Goal: Transaction & Acquisition: Purchase product/service

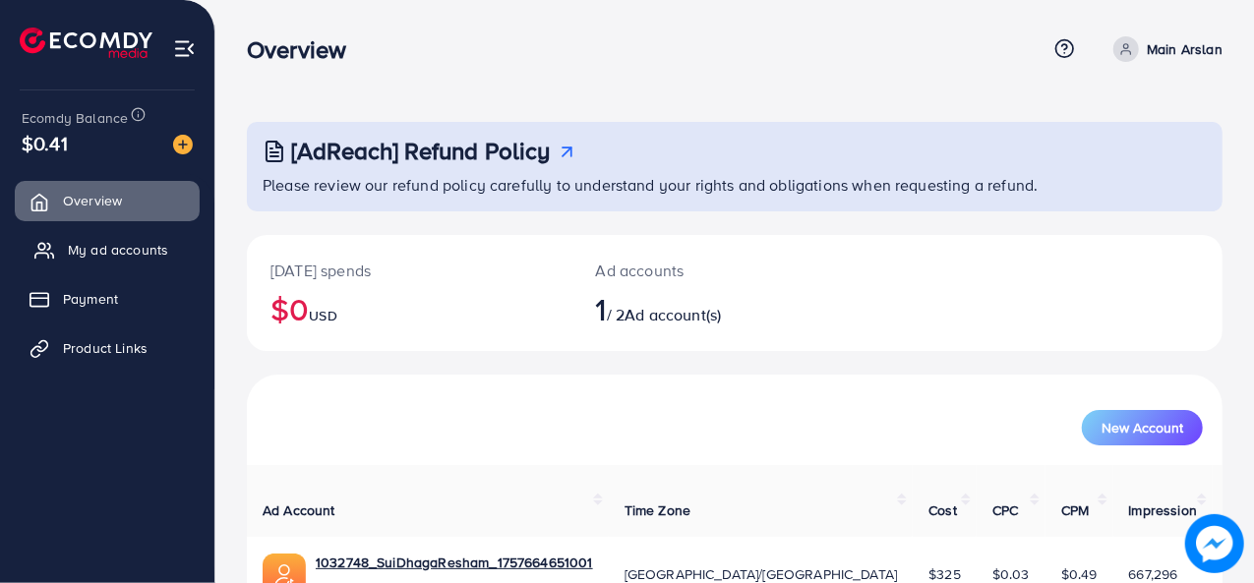
click at [114, 267] on link "My ad accounts" at bounding box center [107, 249] width 185 height 39
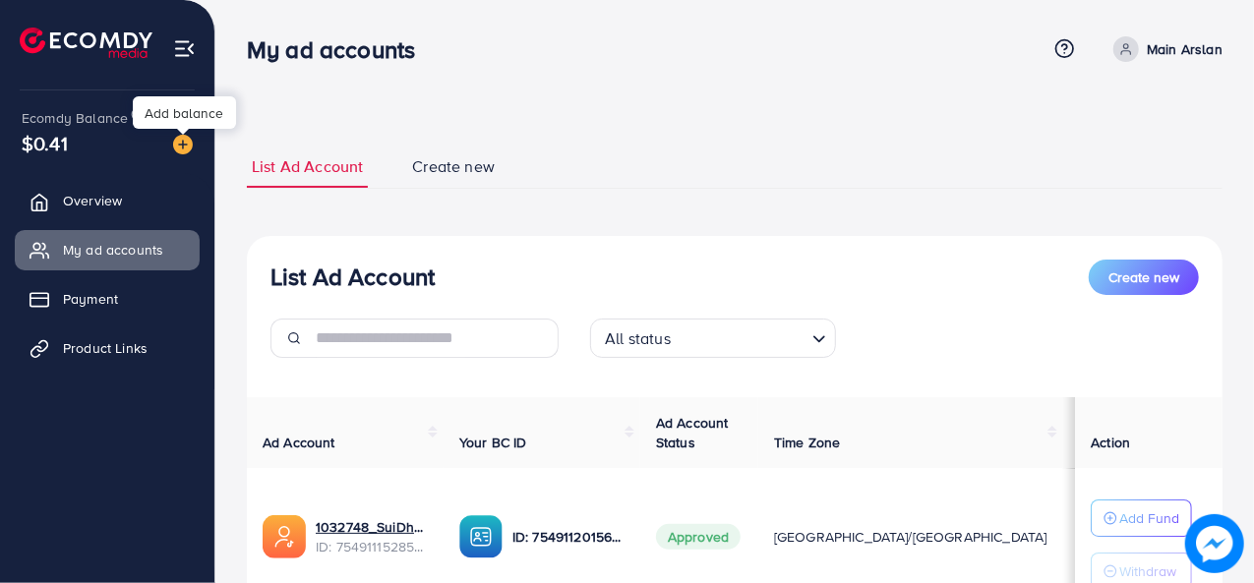
click at [189, 141] on img at bounding box center [183, 145] width 20 height 20
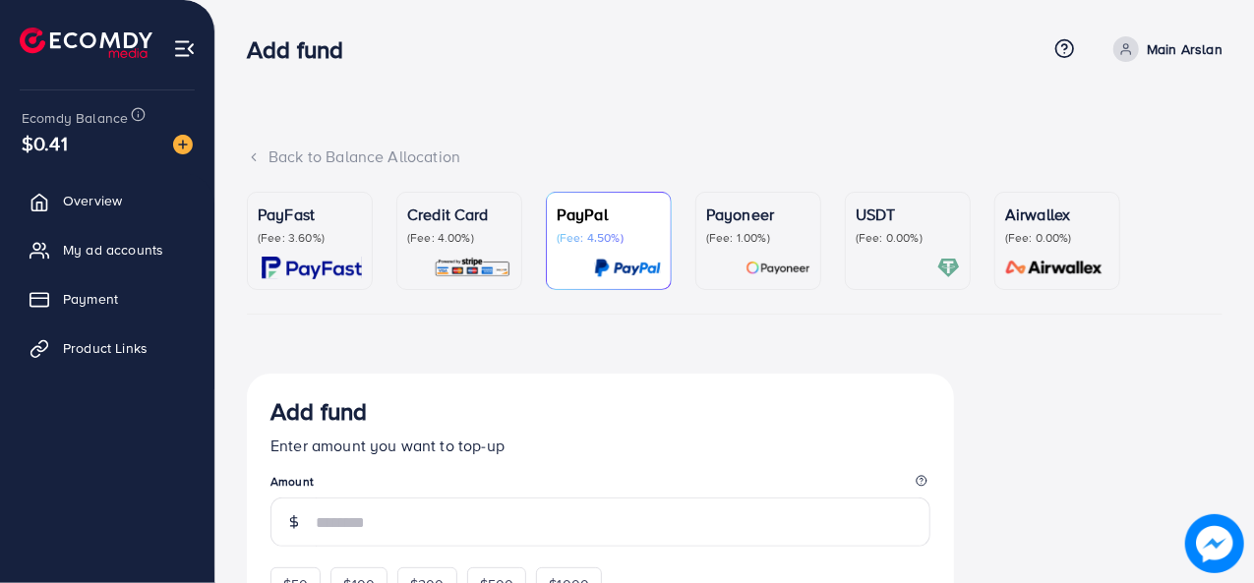
click at [262, 239] on p "(Fee: 3.60%)" at bounding box center [310, 238] width 104 height 16
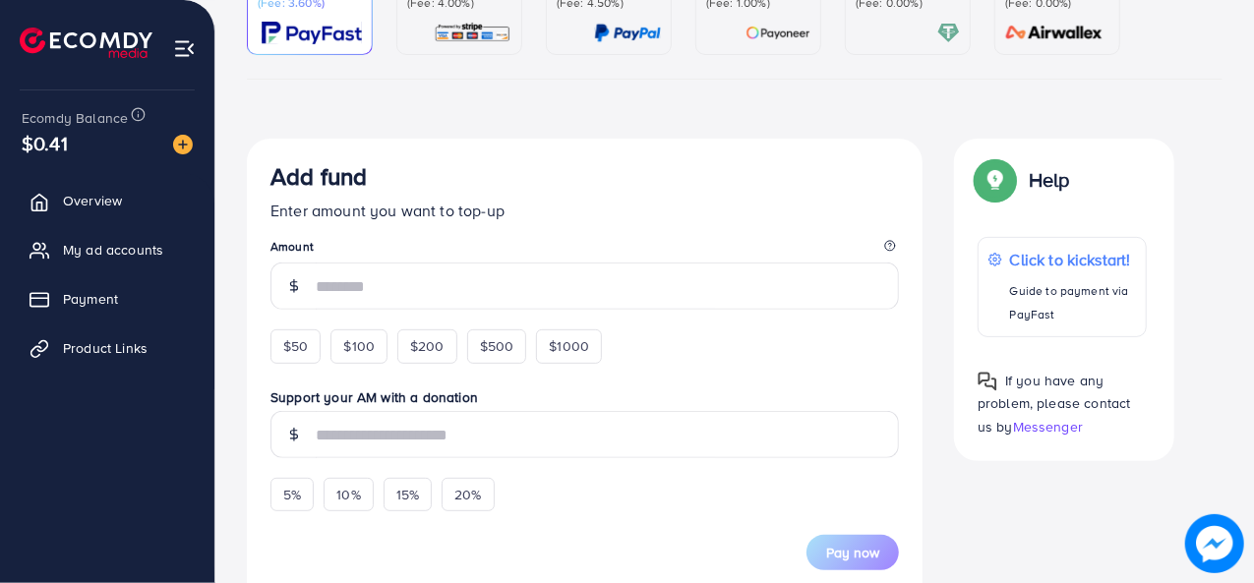
scroll to position [295, 0]
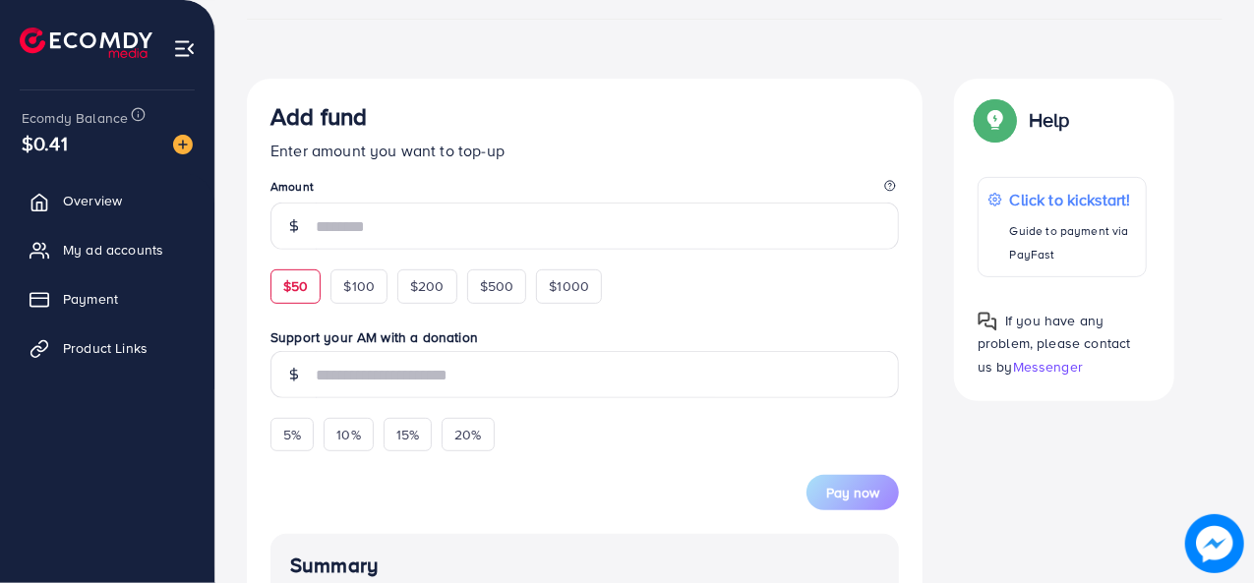
click at [296, 294] on span "$50" at bounding box center [295, 286] width 25 height 20
type input "**"
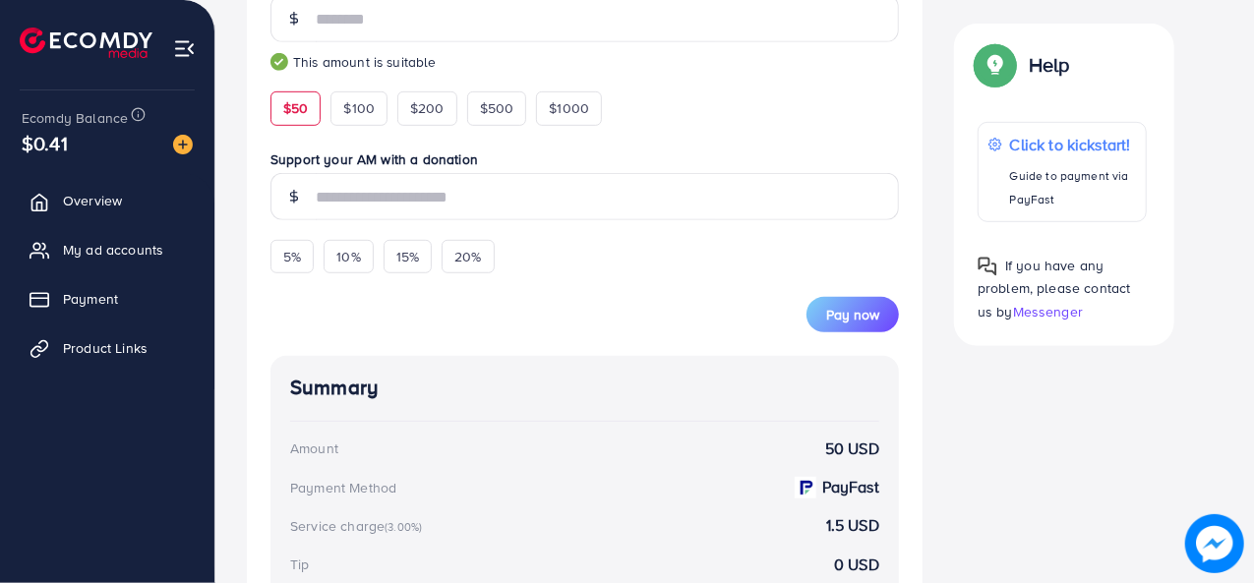
scroll to position [558, 0]
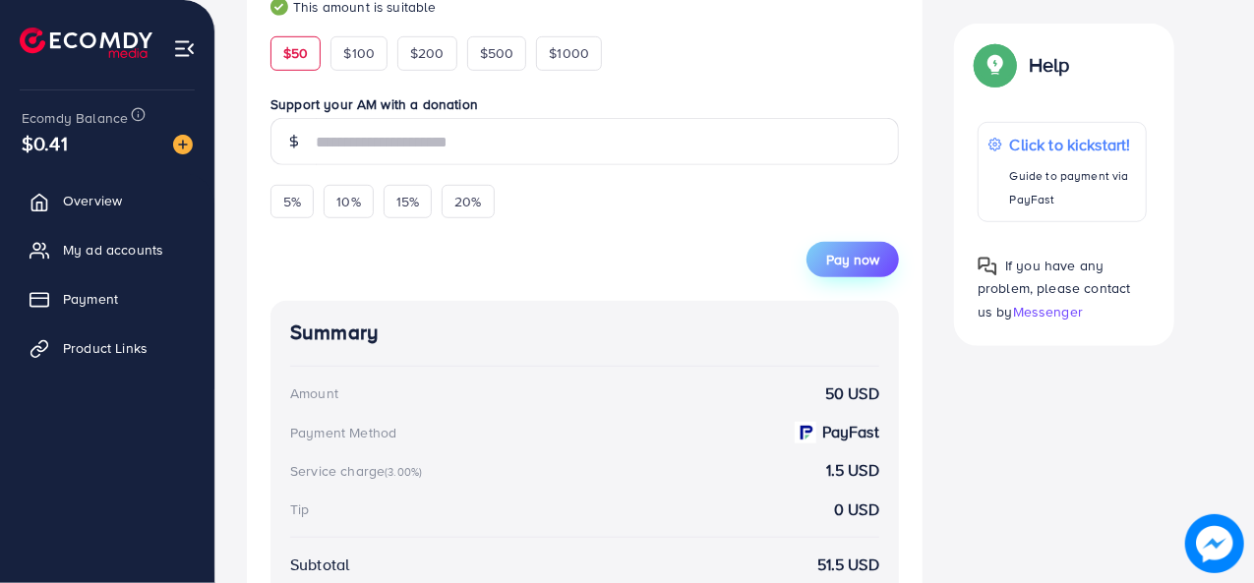
click at [843, 250] on span "Pay now" at bounding box center [852, 260] width 53 height 20
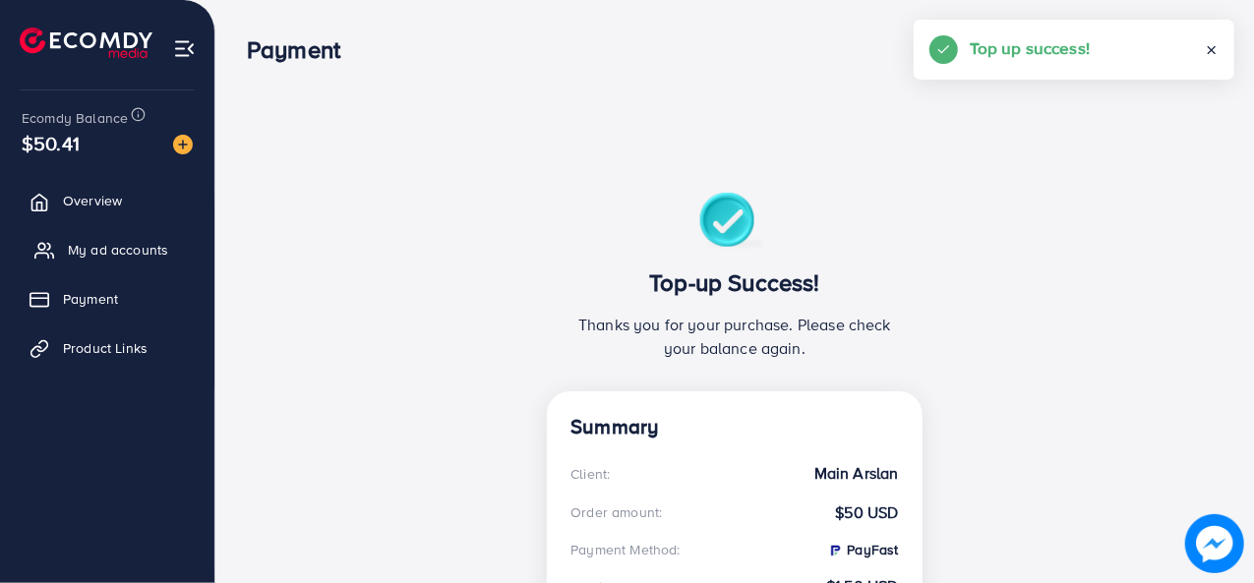
click at [142, 264] on link "My ad accounts" at bounding box center [107, 249] width 185 height 39
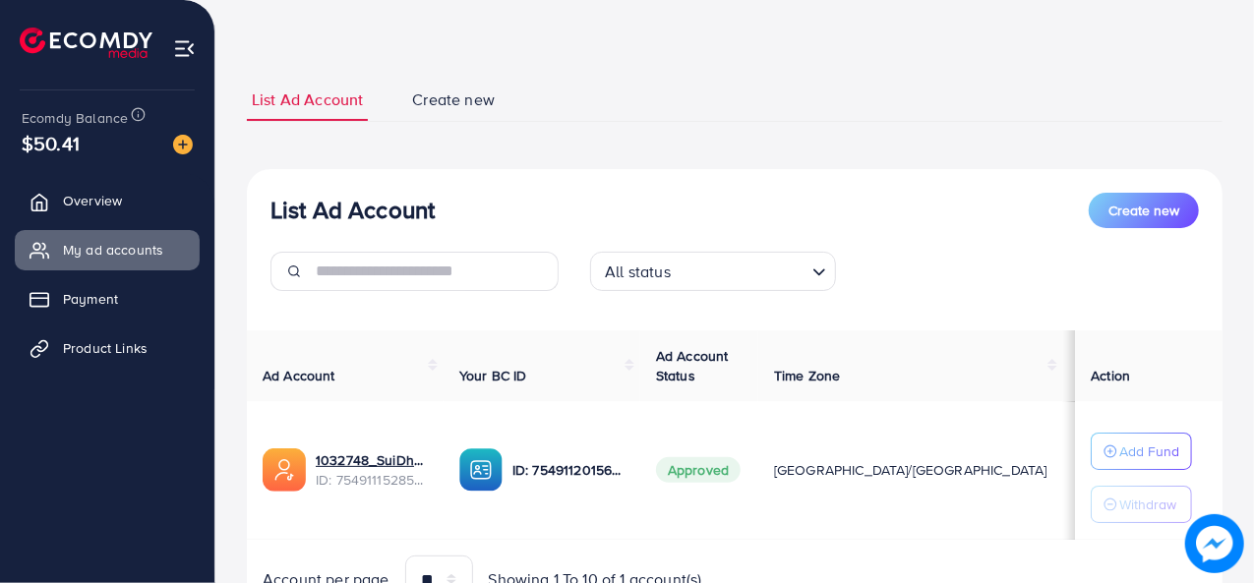
scroll to position [98, 0]
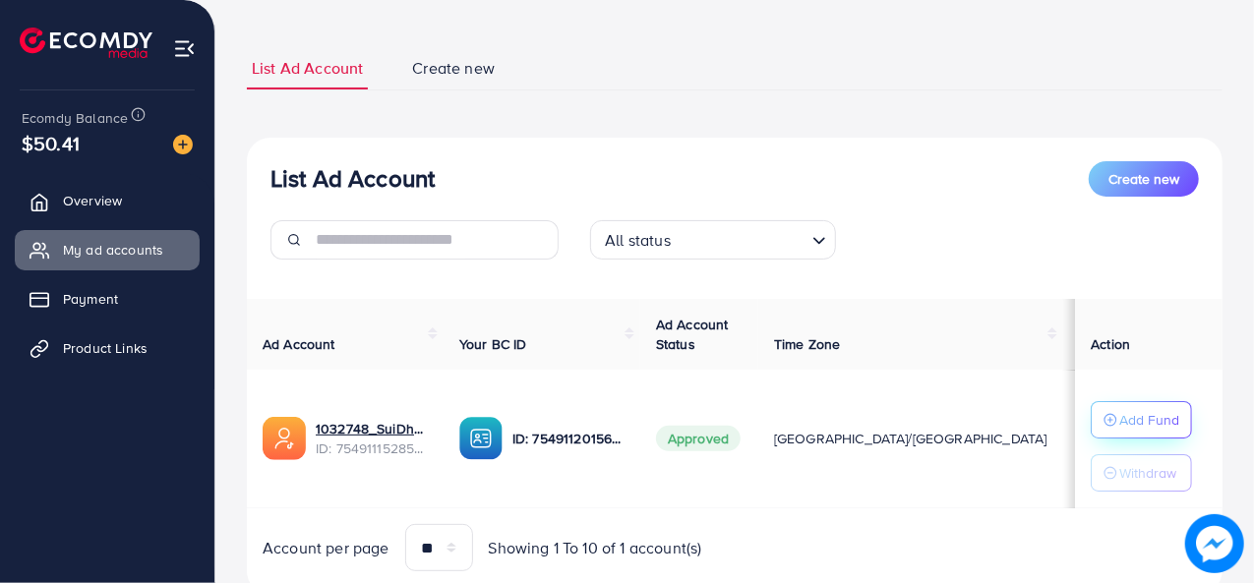
click at [1103, 409] on div "Add Fund" at bounding box center [1141, 420] width 76 height 24
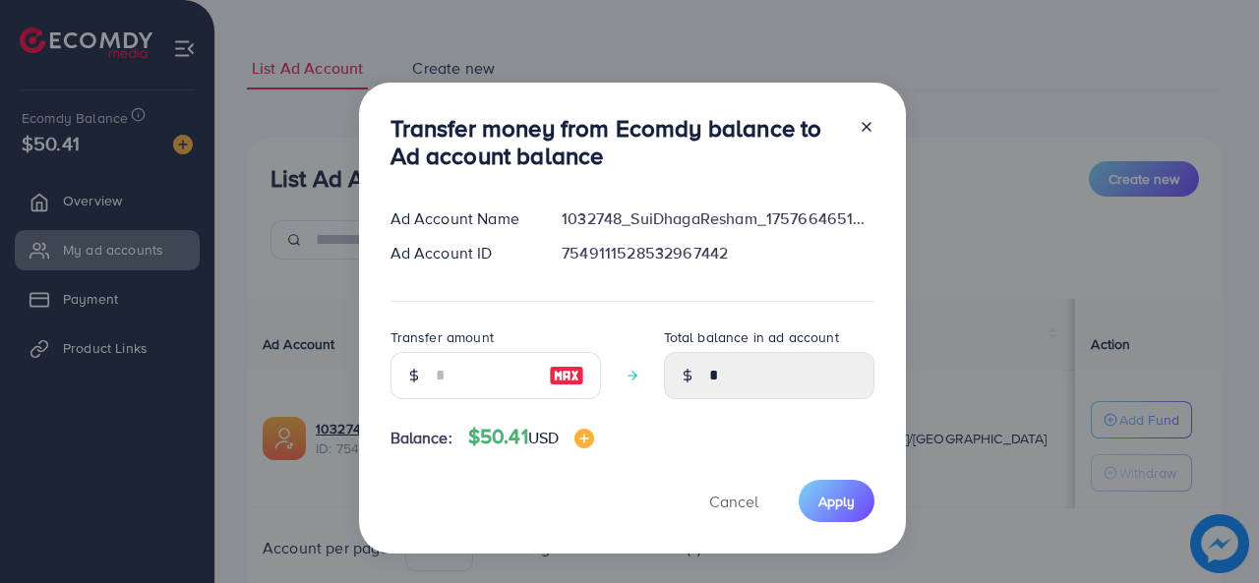
click at [572, 378] on img at bounding box center [566, 376] width 35 height 24
type input "**"
type input "*****"
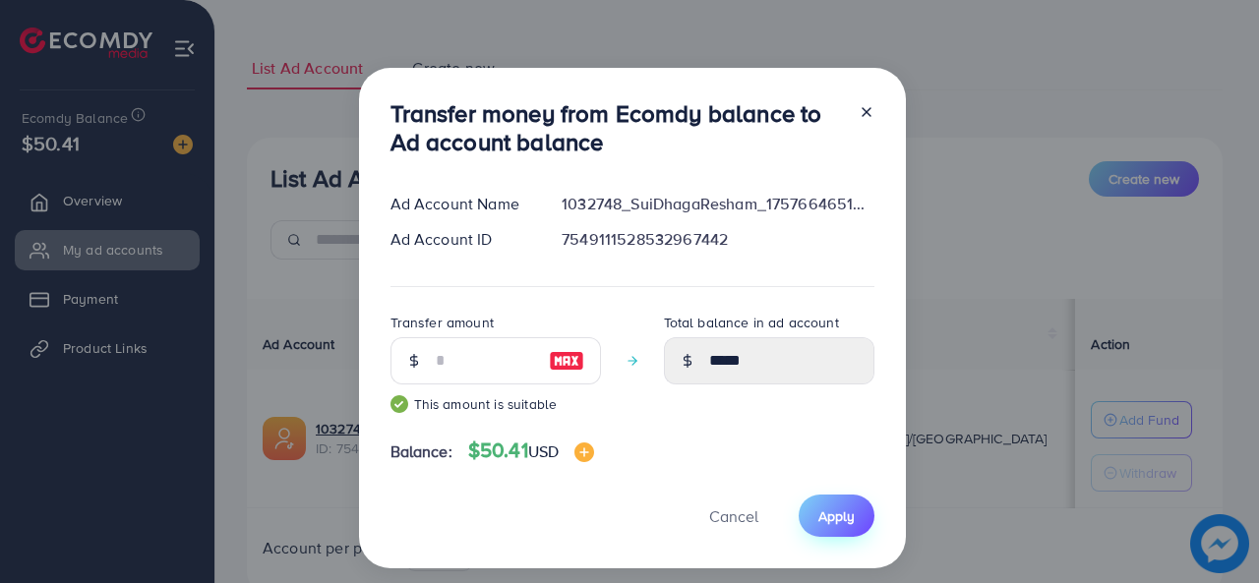
click at [847, 512] on span "Apply" at bounding box center [836, 516] width 36 height 20
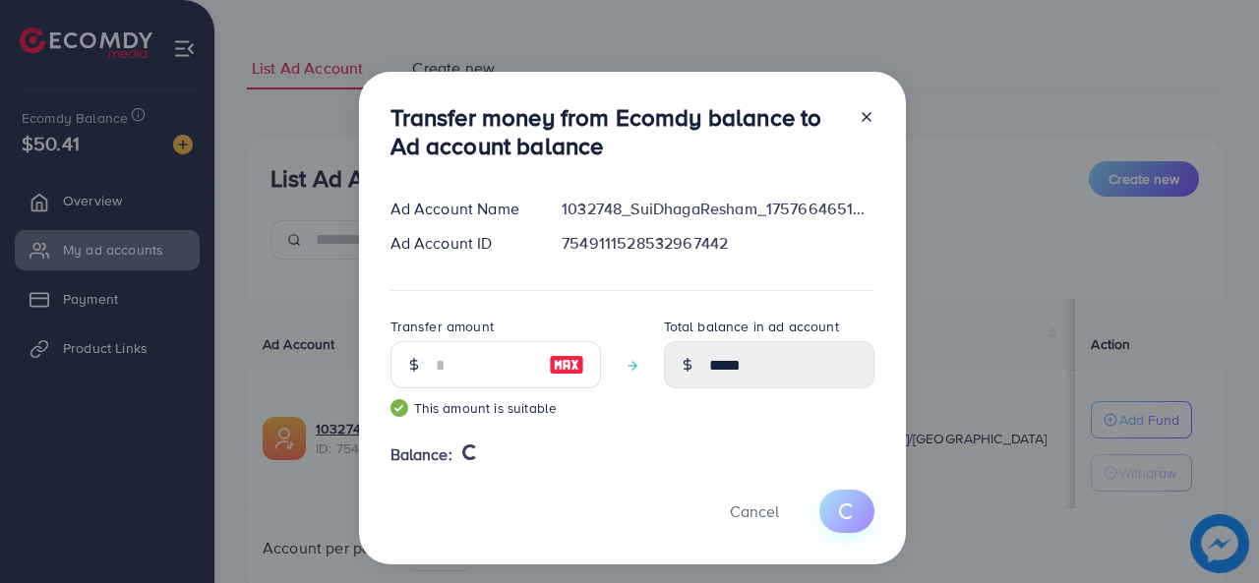
type input "*"
